Goal: Information Seeking & Learning: Learn about a topic

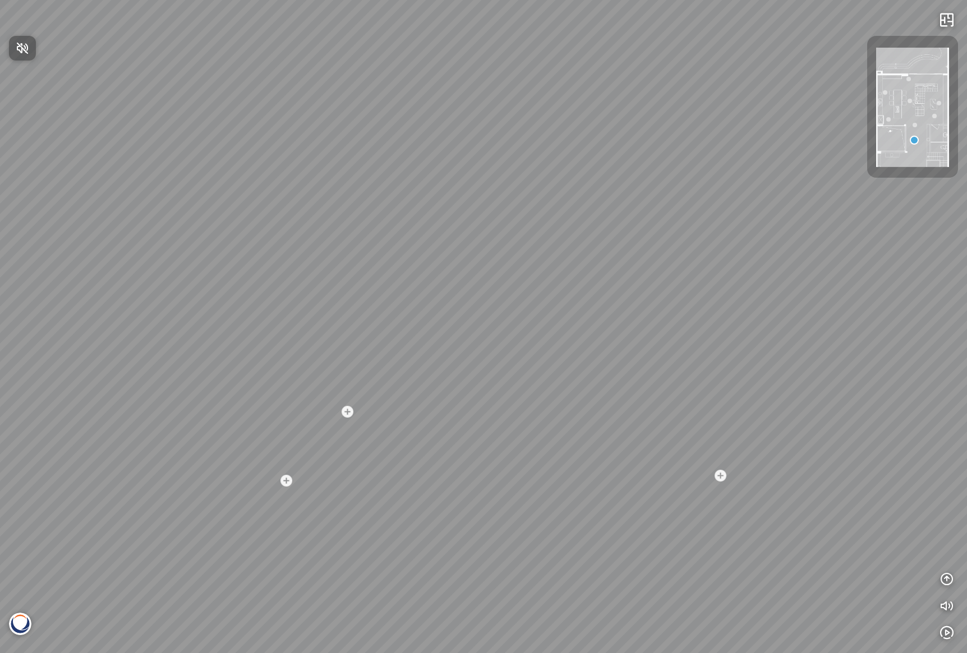
drag, startPoint x: 595, startPoint y: 380, endPoint x: 506, endPoint y: 371, distance: 89.6
click at [506, 371] on div at bounding box center [483, 326] width 967 height 653
drag, startPoint x: 752, startPoint y: 519, endPoint x: 406, endPoint y: 399, distance: 366.0
click at [396, 401] on div "Madreperola® - BQ8891 - by Vicostone Venatino® - BQ8660 - by Vicostone Amarcord…" at bounding box center [483, 326] width 967 height 653
drag, startPoint x: 778, startPoint y: 429, endPoint x: 132, endPoint y: 258, distance: 668.1
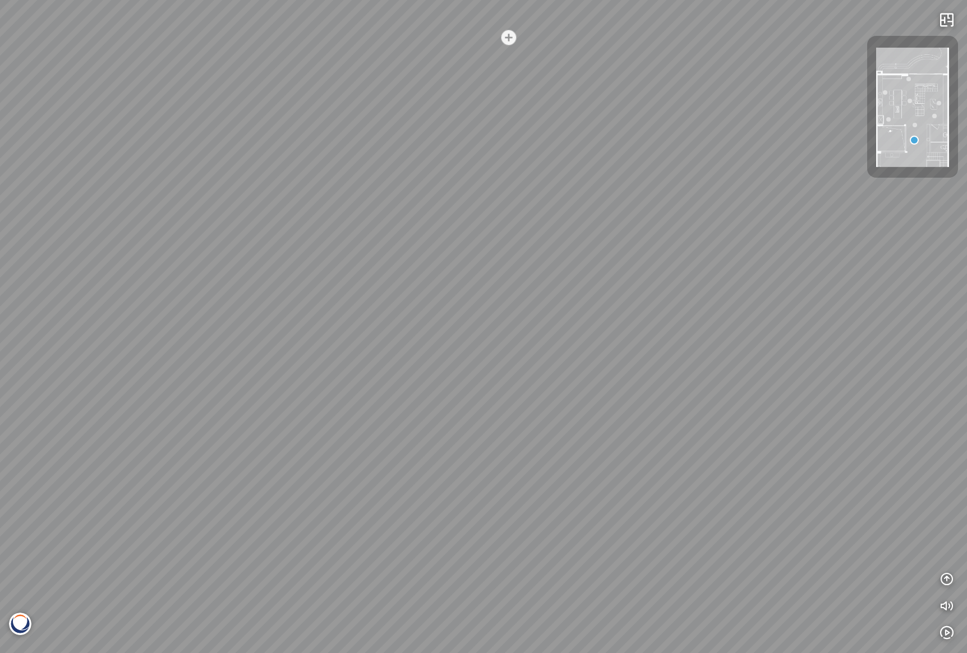
click at [132, 258] on div "Madreperola® - BQ8891 - by Vicostone Venatino® - BQ8660 - by Vicostone Amarcord…" at bounding box center [483, 326] width 967 height 653
drag, startPoint x: 651, startPoint y: 338, endPoint x: 551, endPoint y: 504, distance: 194.2
click at [424, 577] on div "Madreperola® - BQ8891 - by Vicostone Venatino® - BQ8660 - by Vicostone Amarcord…" at bounding box center [483, 326] width 967 height 653
drag, startPoint x: 580, startPoint y: 371, endPoint x: 276, endPoint y: 398, distance: 305.2
click at [276, 398] on div "Madreperola® - BQ8891 - by Vicostone Venatino® - BQ8660 - by Vicostone Amarcord…" at bounding box center [483, 326] width 967 height 653
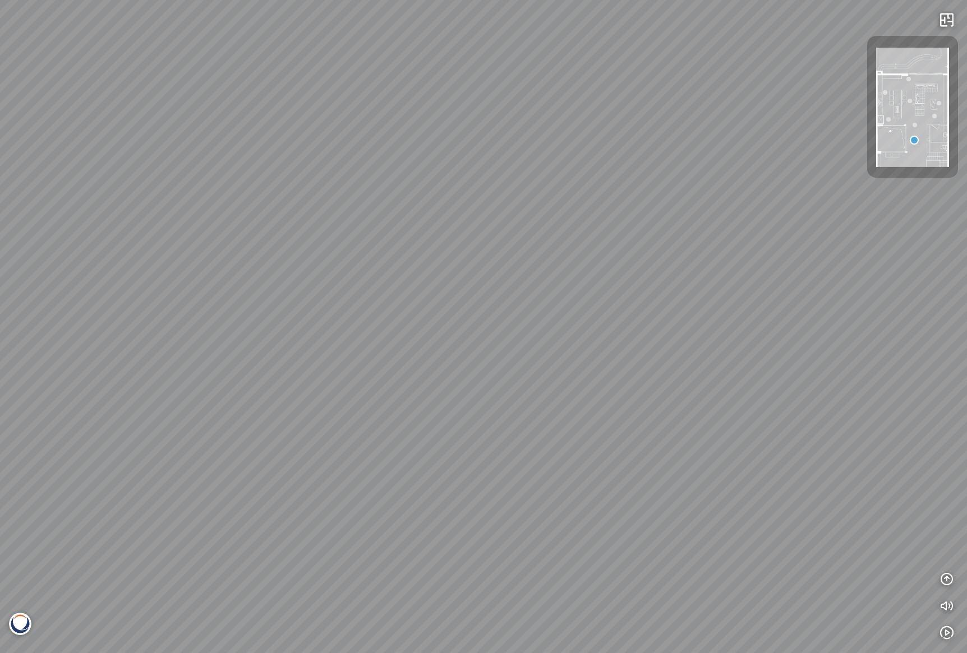
drag, startPoint x: 764, startPoint y: 422, endPoint x: 273, endPoint y: 366, distance: 494.4
click at [273, 367] on div "Madreperola® - BQ8891 - by Vicostone Venatino® - BQ8660 - by Vicostone Amarcord…" at bounding box center [483, 326] width 967 height 653
drag, startPoint x: 500, startPoint y: 361, endPoint x: 151, endPoint y: 217, distance: 376.9
click at [151, 217] on div "Madreperola® - BQ8891 - by Vicostone Venatino® - BQ8660 - by Vicostone Amarcord…" at bounding box center [483, 326] width 967 height 653
drag, startPoint x: 555, startPoint y: 321, endPoint x: 275, endPoint y: 303, distance: 280.3
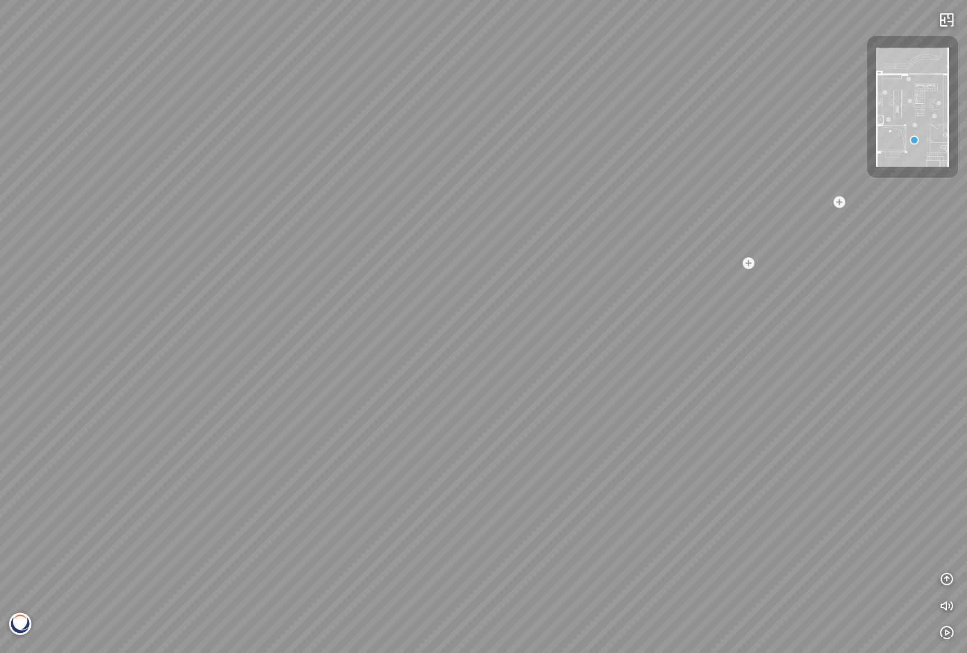
click at [223, 317] on div "Madreperola® - BQ8891 - by Vicostone Venatino® - BQ8660 - by Vicostone Amarcord…" at bounding box center [483, 326] width 967 height 653
drag, startPoint x: 795, startPoint y: 98, endPoint x: 827, endPoint y: 67, distance: 44.4
click at [490, 196] on div "Madreperola® - BQ8891 - by Vicostone Venatino® - BQ8660 - by Vicostone Amarcord…" at bounding box center [483, 326] width 967 height 653
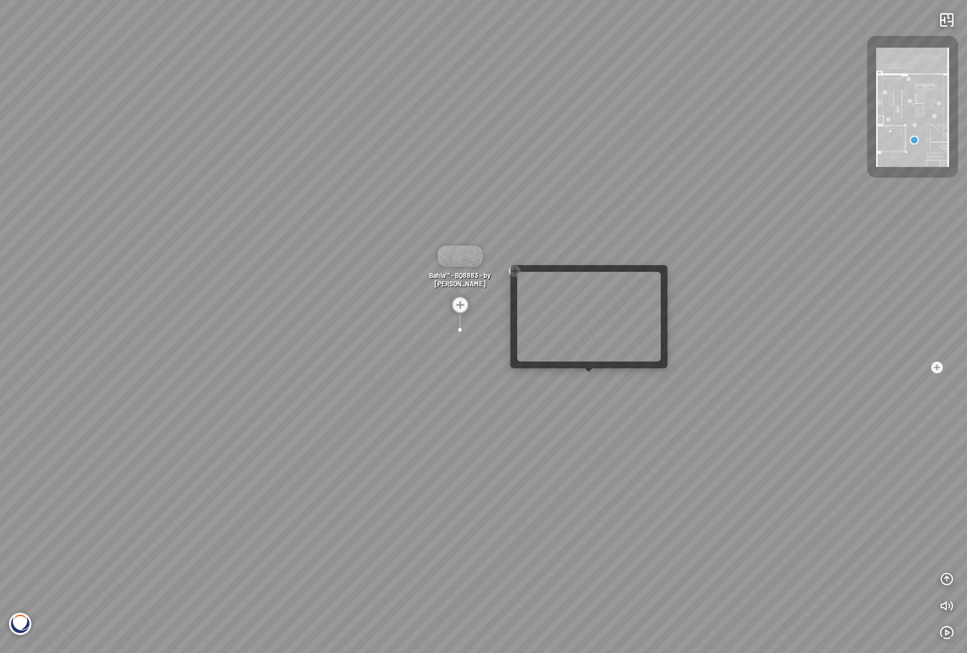
click at [590, 380] on div "Madreperola® - BQ8891 - by Vicostone Venatino® - BQ8660 - by Vicostone Amarcord…" at bounding box center [483, 326] width 967 height 653
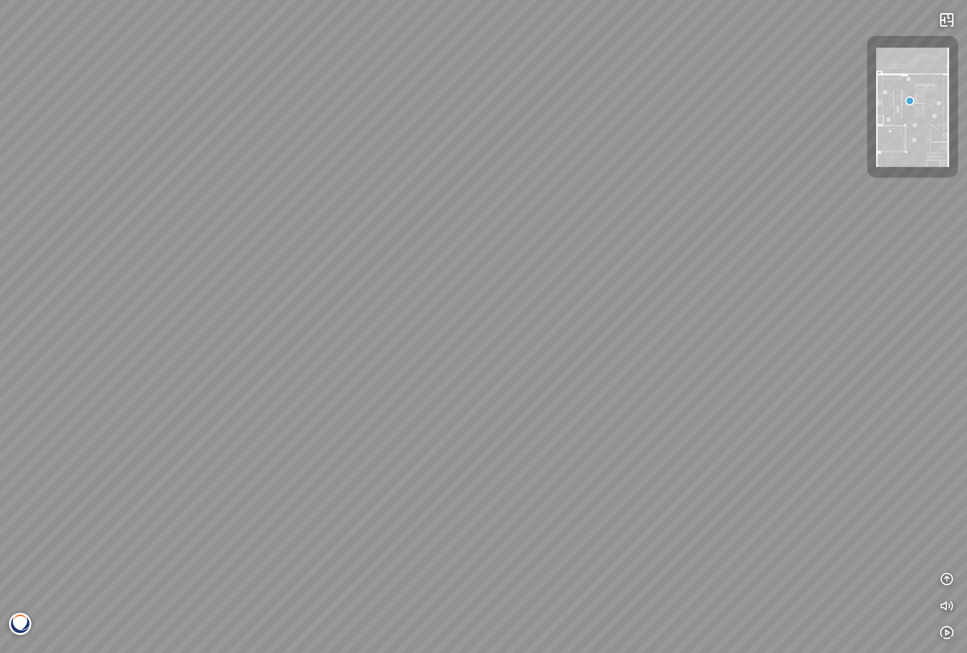
drag, startPoint x: 458, startPoint y: 381, endPoint x: 570, endPoint y: 334, distance: 120.9
click at [570, 334] on div "Venatino® - BQ8660 - by Vicostone Amarcord™ - BQ9500 - by Vicostone Amarcord™ -…" at bounding box center [483, 326] width 967 height 653
